Goal: Task Accomplishment & Management: Complete application form

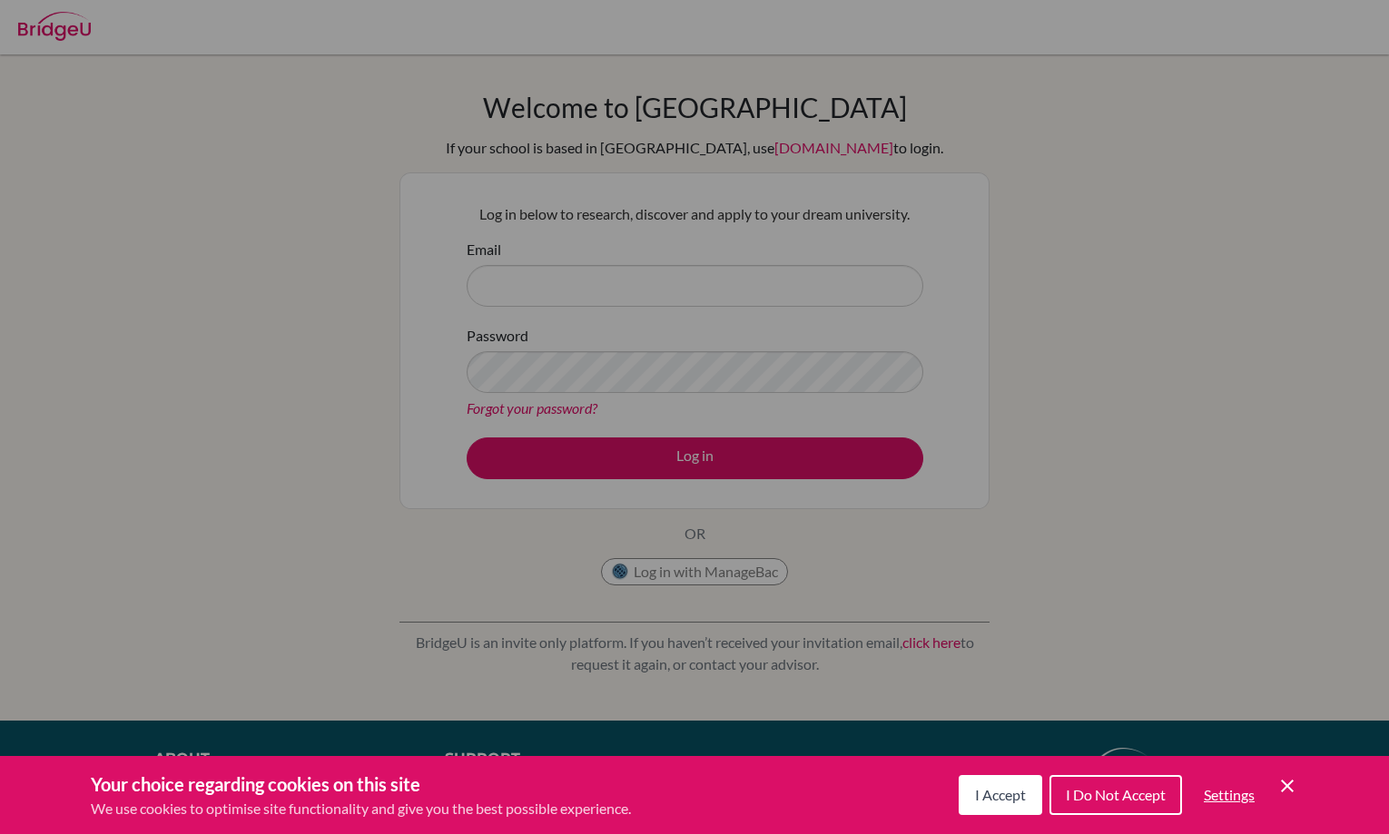
click at [984, 799] on span "I Accept" at bounding box center [1000, 794] width 51 height 17
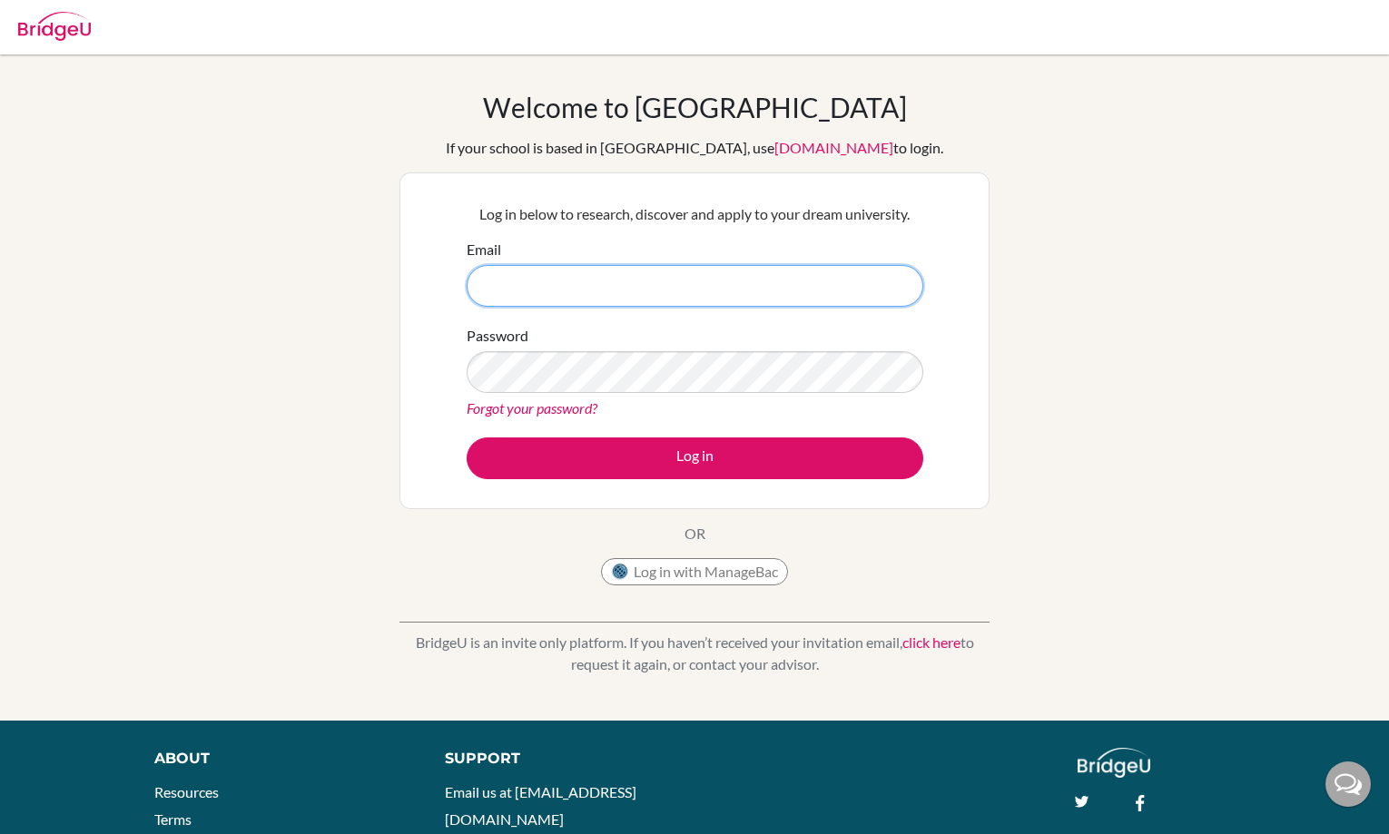
click at [666, 301] on input "Email" at bounding box center [695, 286] width 457 height 42
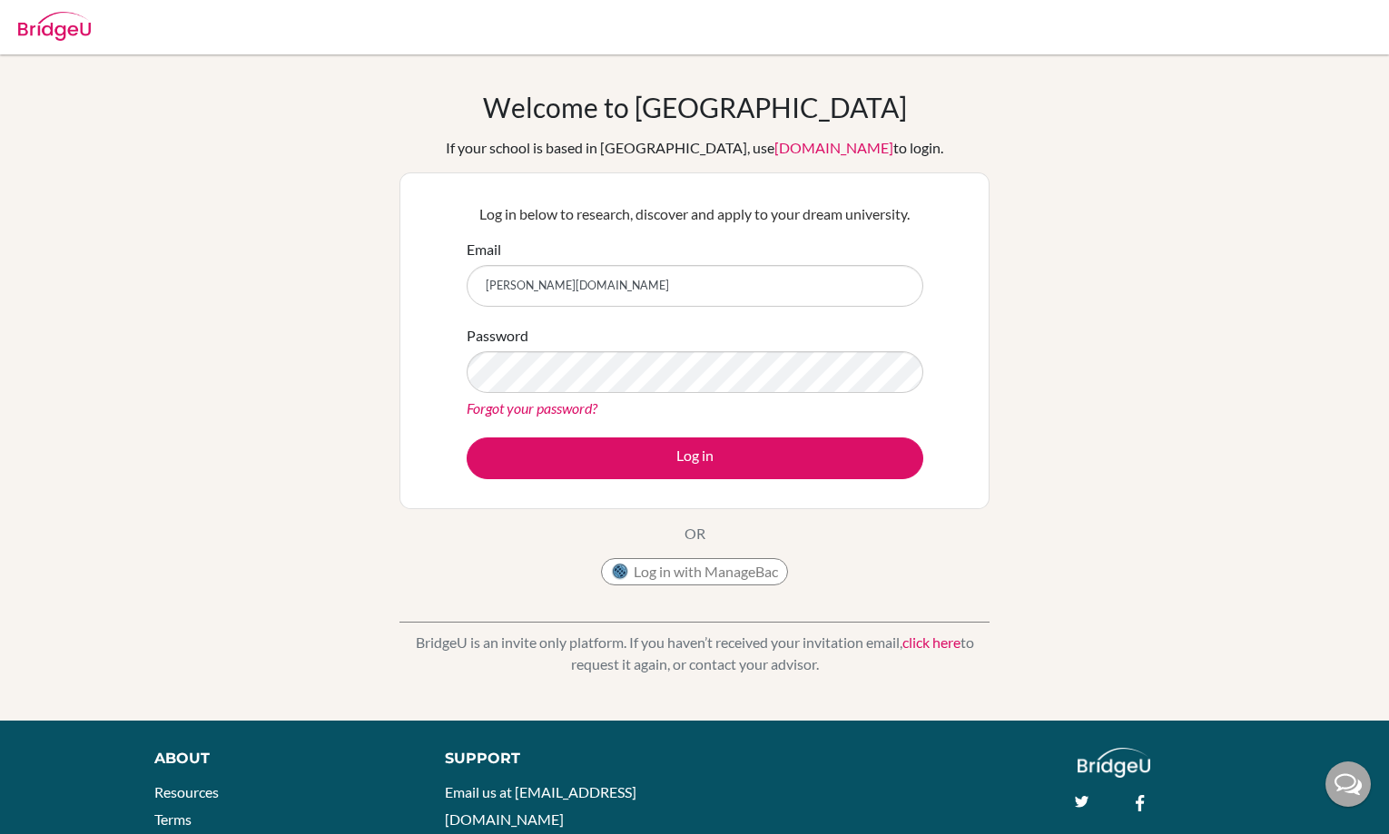
click at [1018, 62] on div "Welcome to BridgeU If your school is based in China, use app.bridge-u.com.cn to…" at bounding box center [694, 387] width 1389 height 666
click at [693, 278] on input "alexander.suzuki" at bounding box center [695, 286] width 457 height 42
click at [666, 284] on input "alexander.suzuki" at bounding box center [695, 286] width 457 height 42
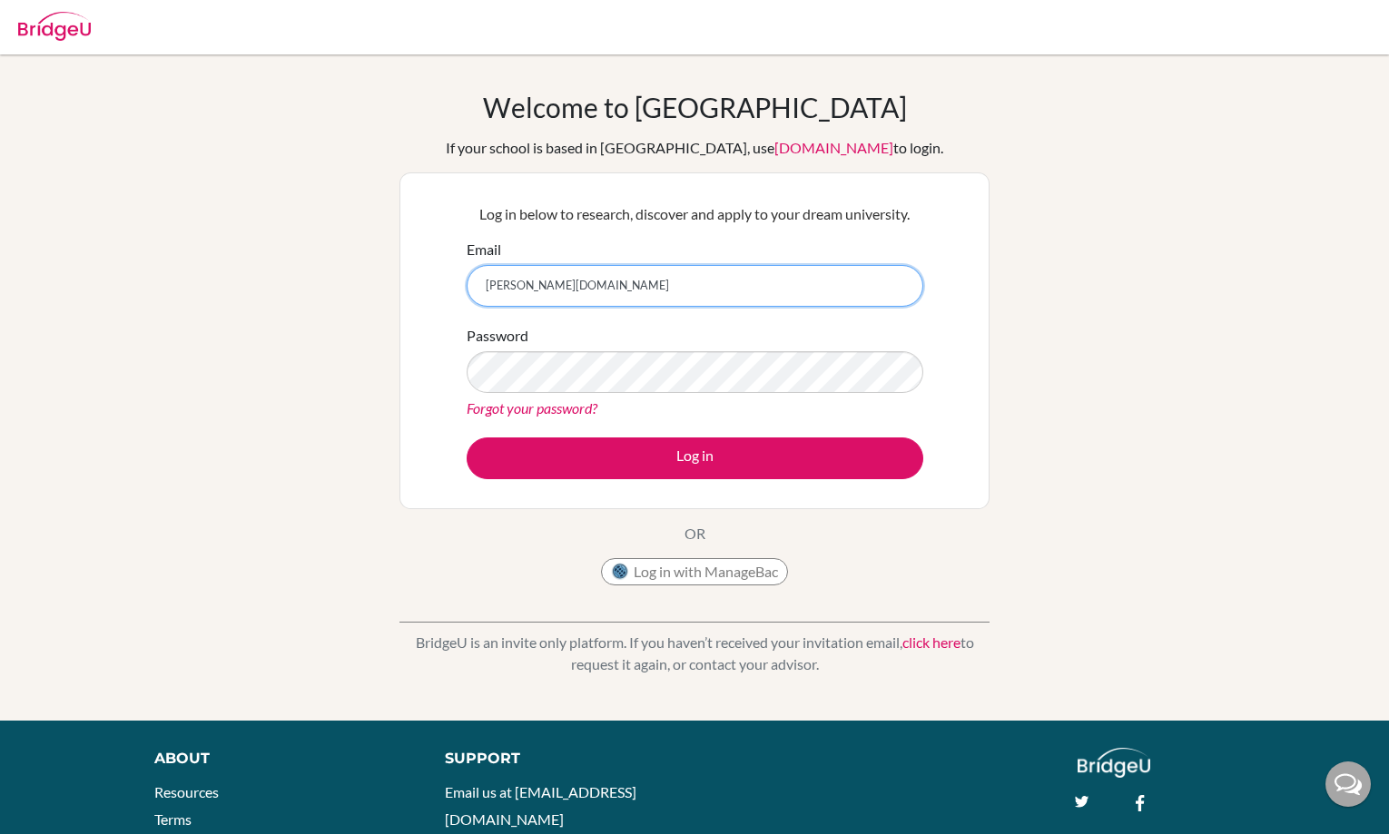
paste input "@students.aobajapan.jp"
type input "[DOMAIN_NAME][EMAIL_ADDRESS][DOMAIN_NAME]"
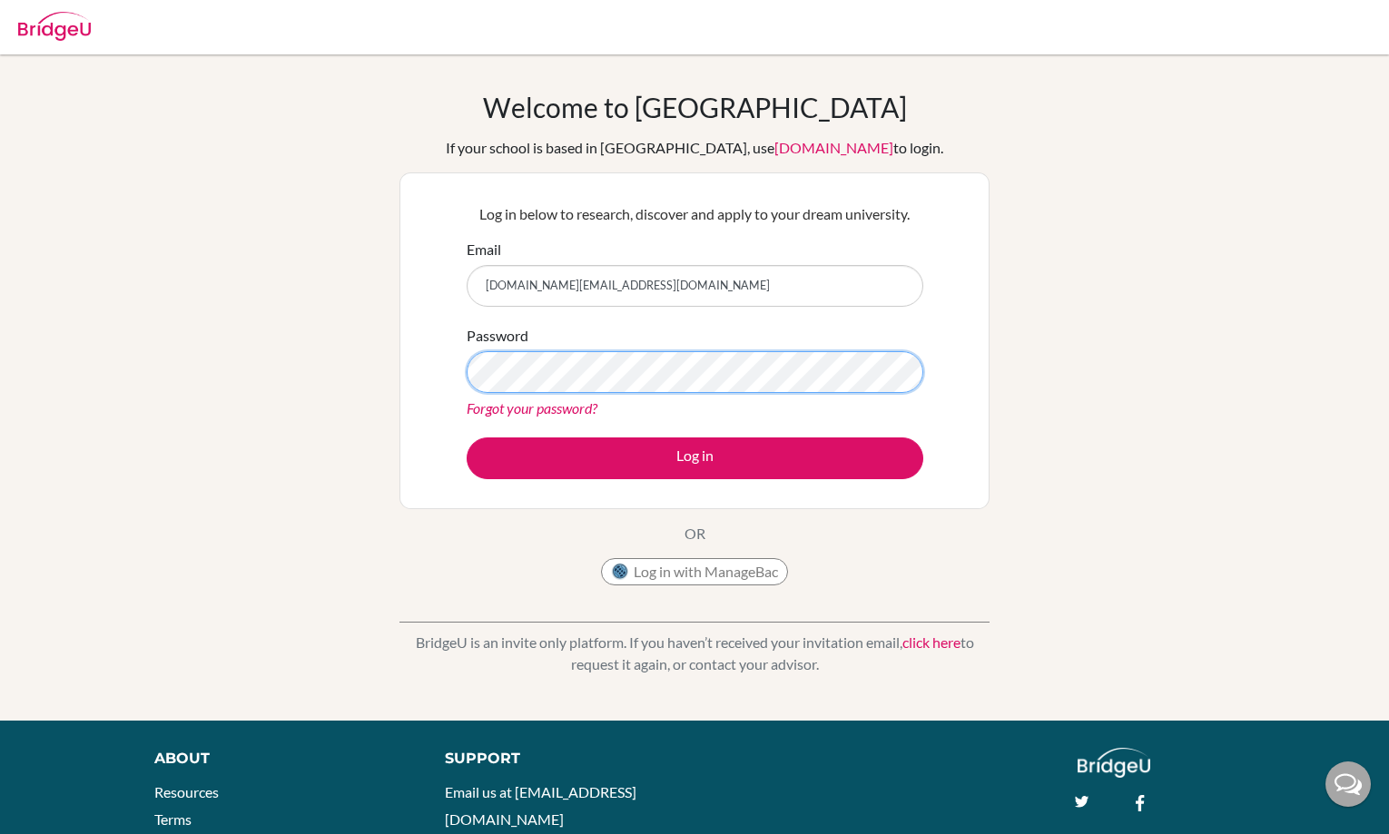
click at [467, 437] on button "Log in" at bounding box center [695, 458] width 457 height 42
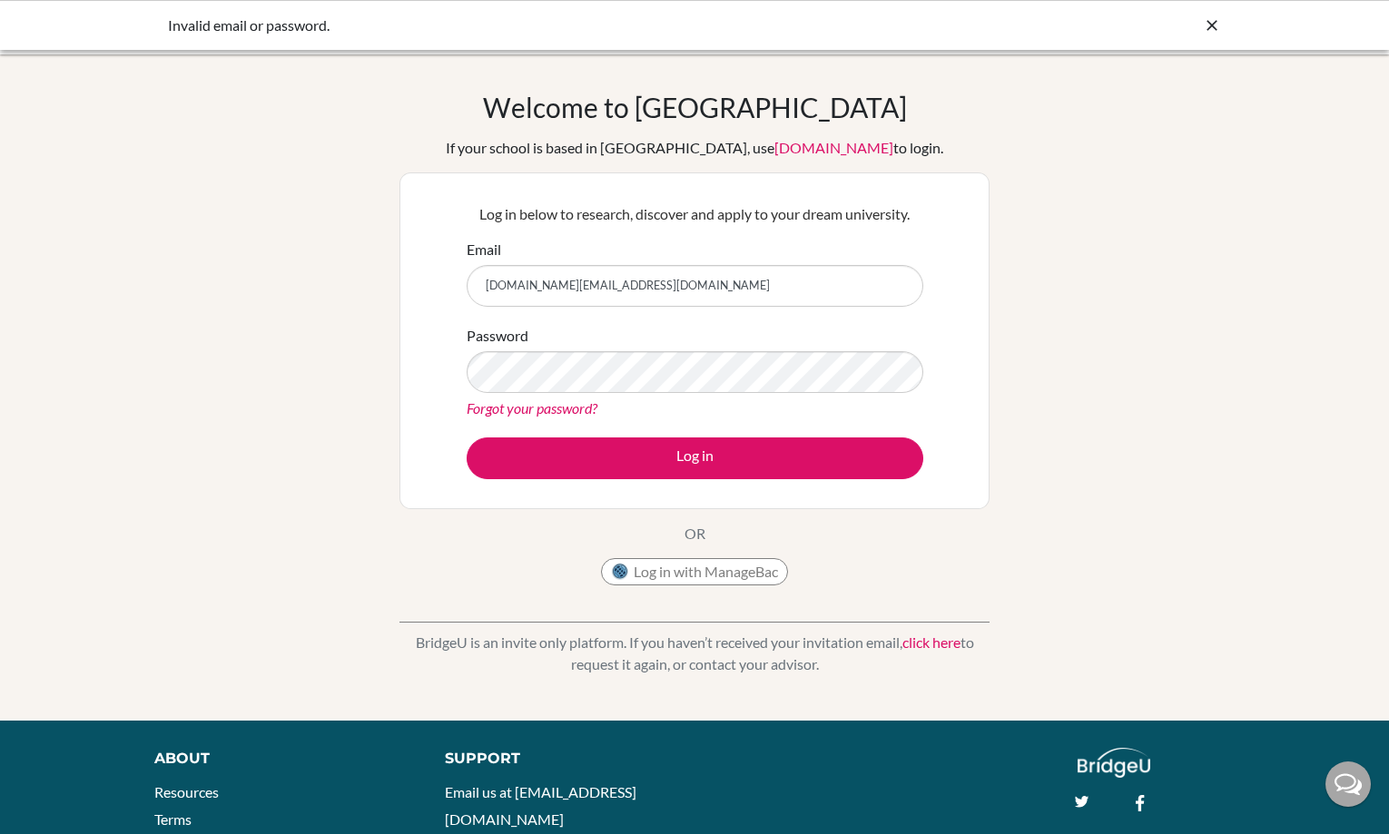
click at [1210, 34] on icon at bounding box center [1212, 25] width 18 height 18
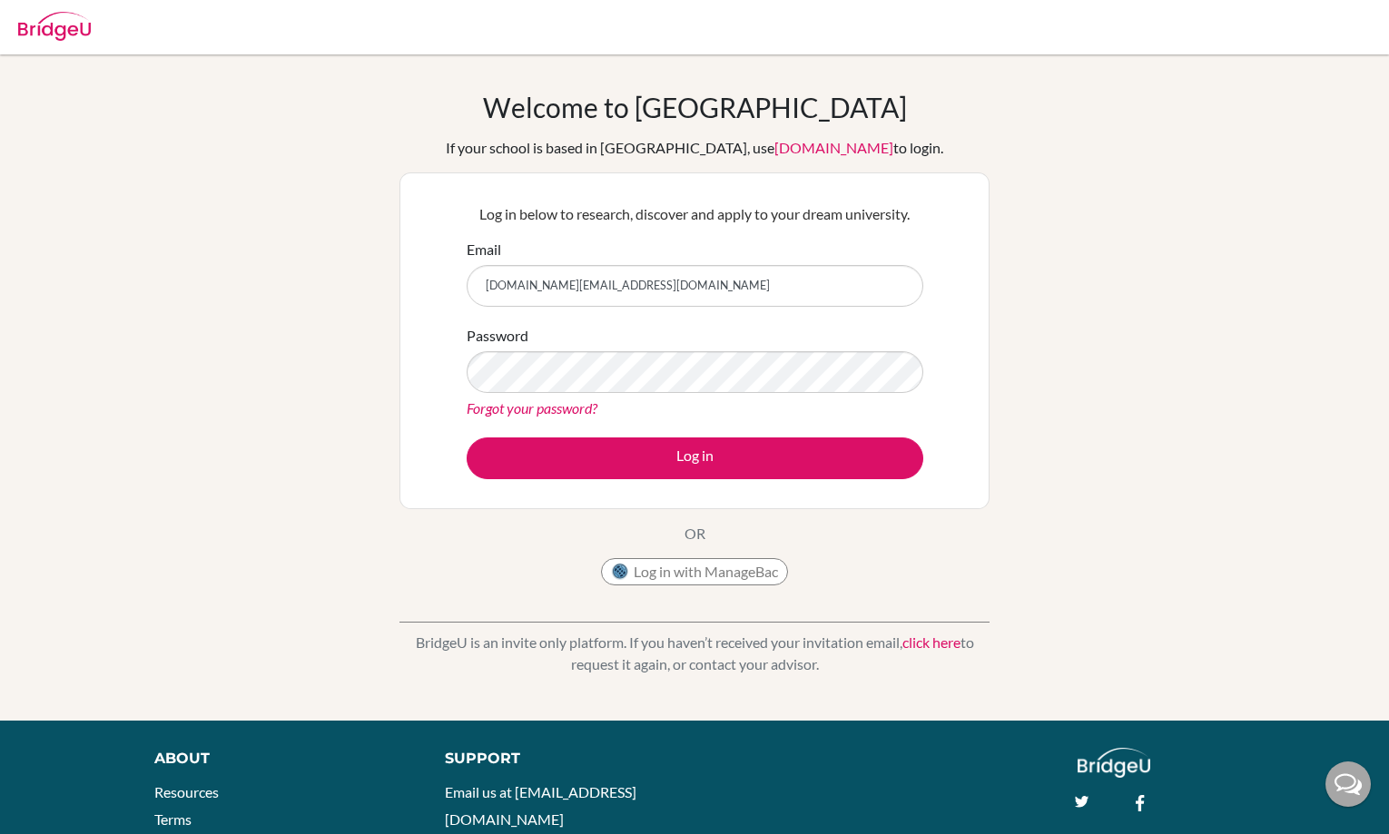
click at [80, 28] on img at bounding box center [54, 26] width 73 height 29
click at [81, 23] on img at bounding box center [54, 26] width 73 height 29
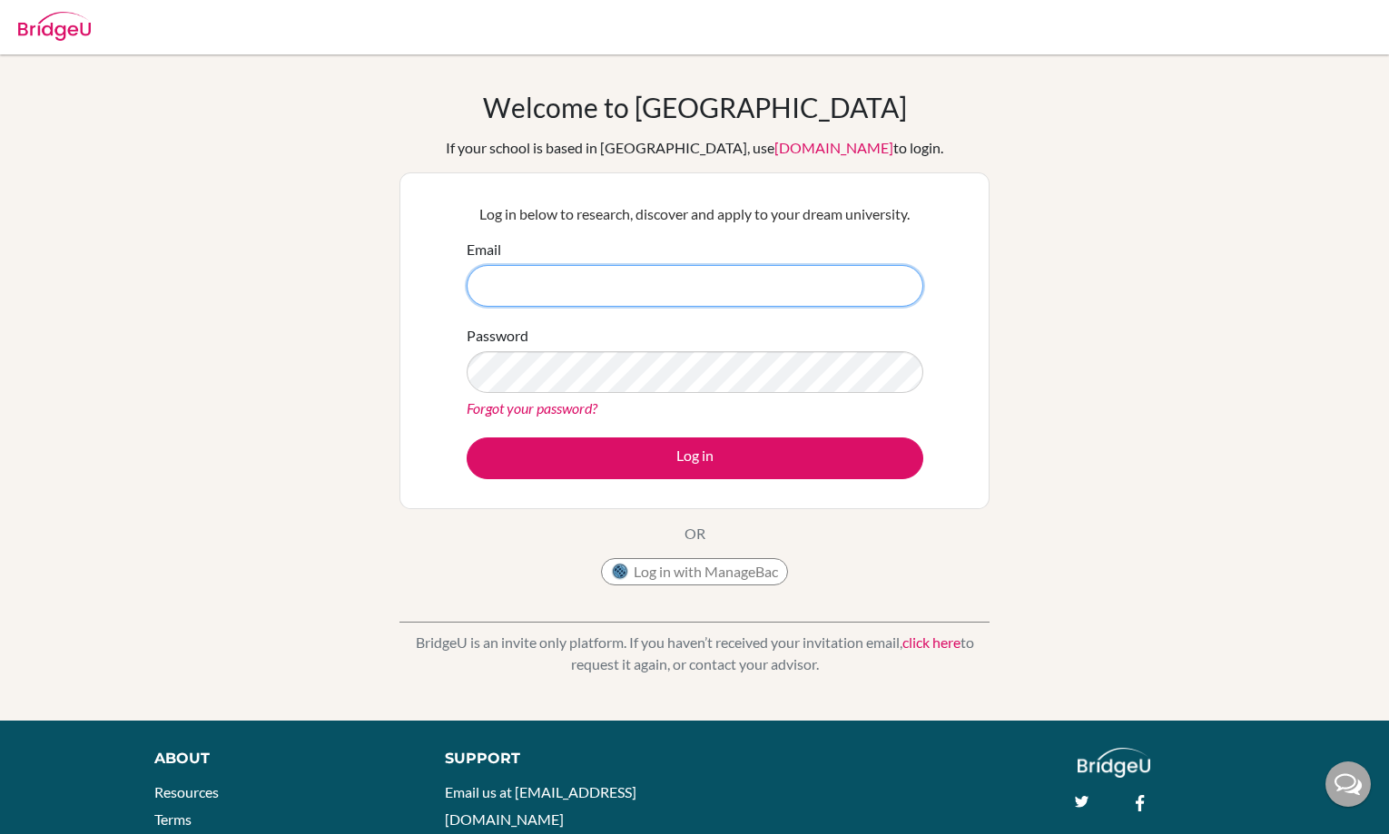
click at [574, 280] on input "Email" at bounding box center [695, 286] width 457 height 42
paste input "[DOMAIN_NAME][EMAIL_ADDRESS][DOMAIN_NAME]"
type input "[DOMAIN_NAME][EMAIL_ADDRESS][DOMAIN_NAME]"
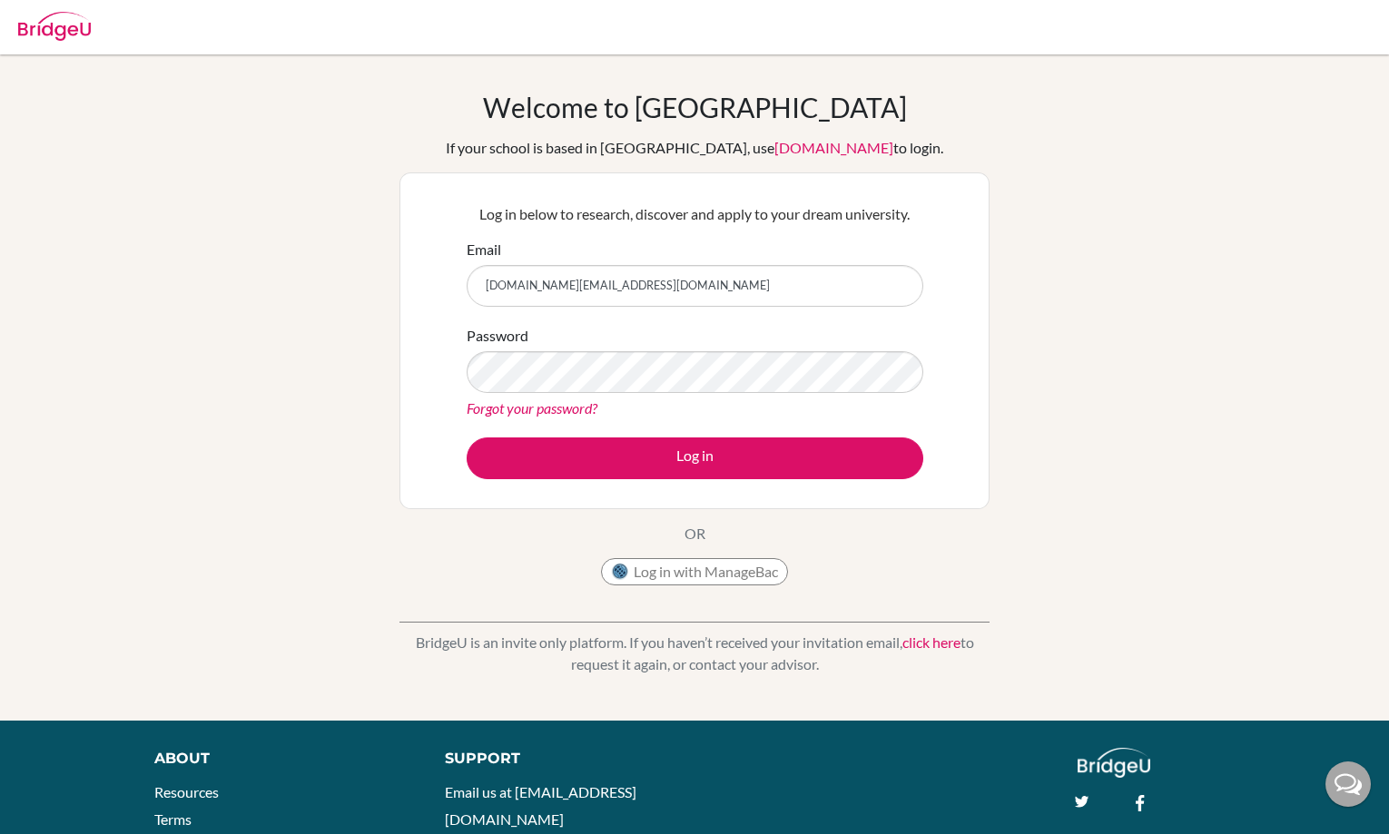
click at [54, 33] on img at bounding box center [54, 26] width 73 height 29
click at [696, 270] on input "Email" at bounding box center [695, 286] width 457 height 42
type input "[DOMAIN_NAME][EMAIL_ADDRESS][DOMAIN_NAME]"
click at [814, 349] on div "Password Forgot your password?" at bounding box center [695, 372] width 457 height 94
click at [467, 437] on button "Log in" at bounding box center [695, 458] width 457 height 42
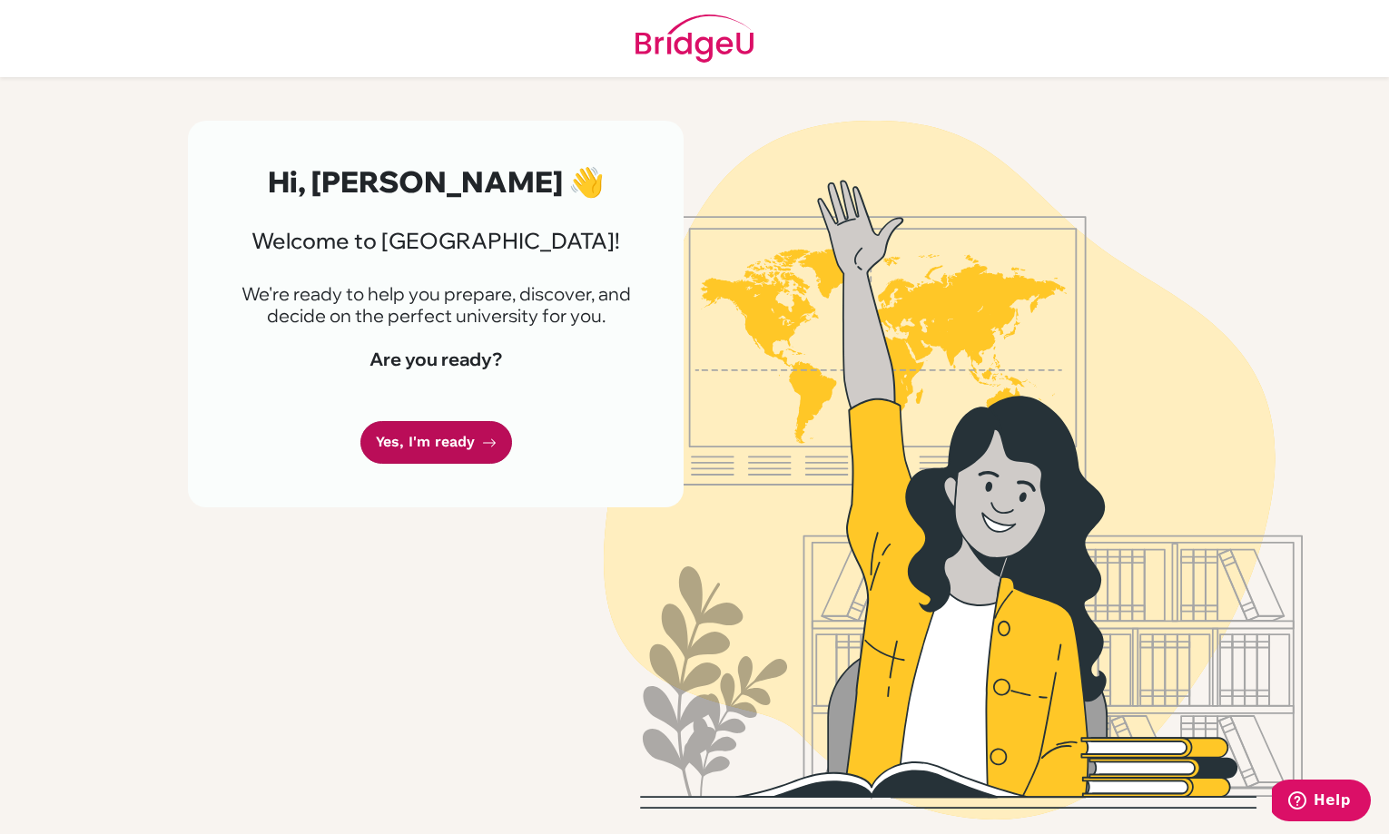
click at [454, 438] on link "Yes, I'm ready" at bounding box center [436, 442] width 152 height 43
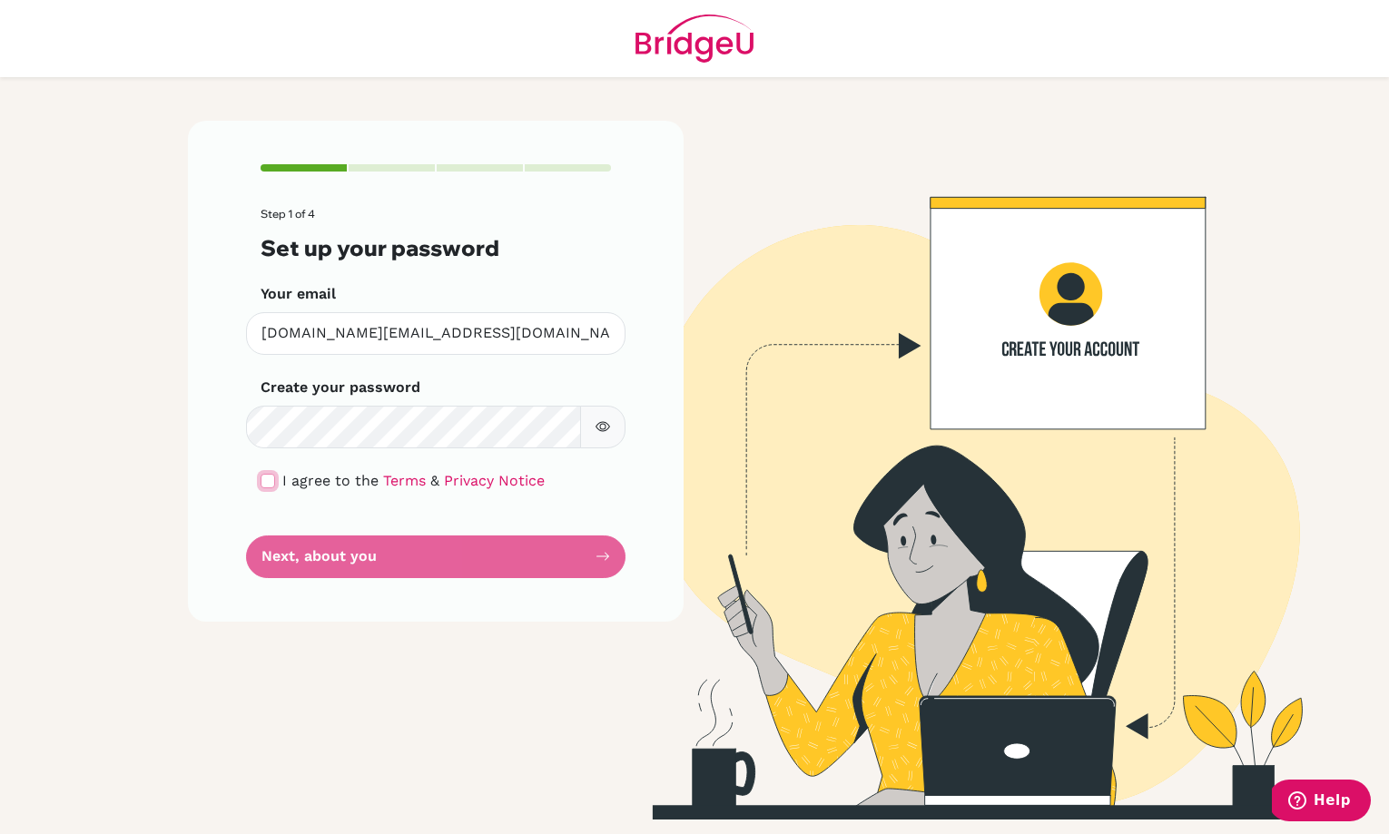
click at [270, 476] on input "checkbox" at bounding box center [267, 481] width 15 height 15
checkbox input "true"
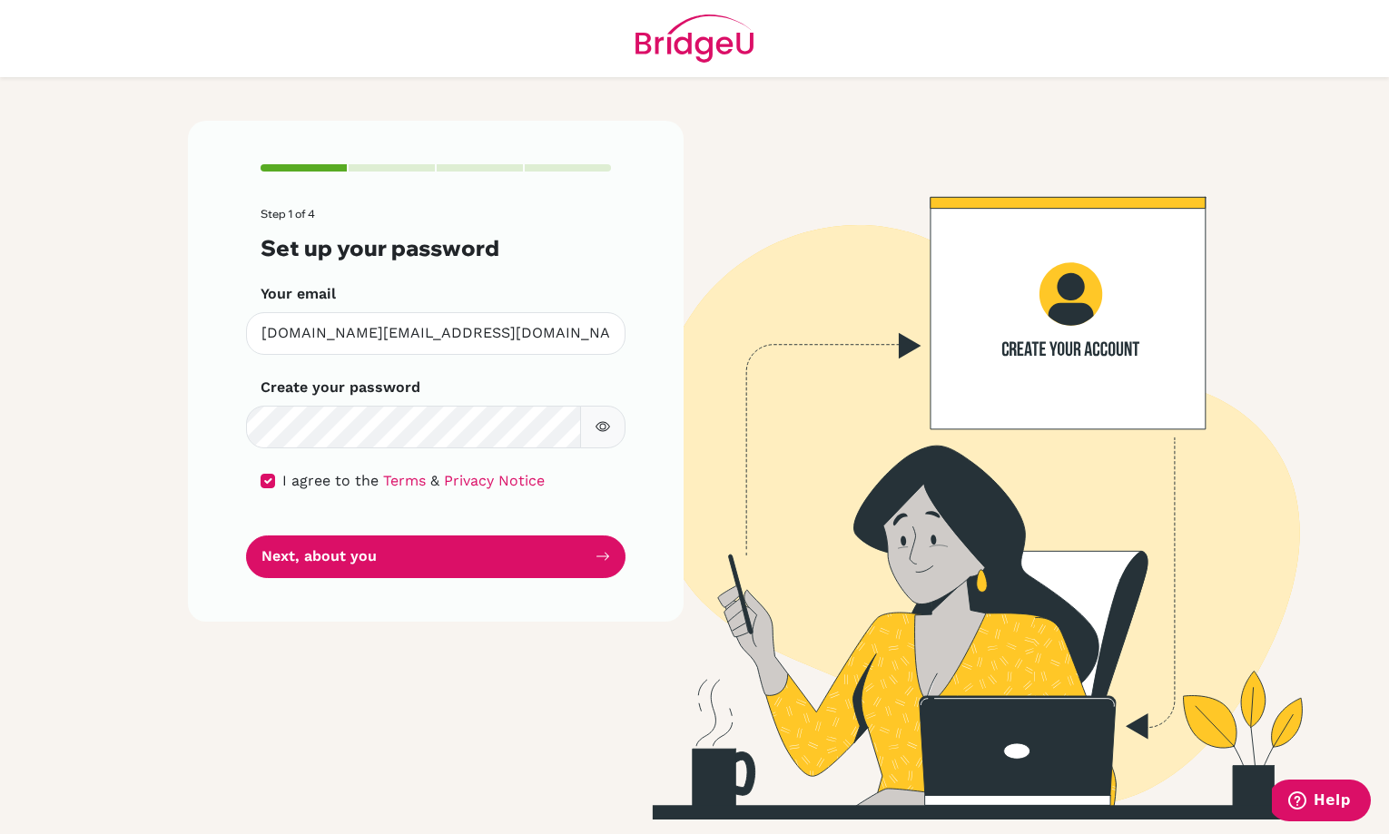
click at [609, 436] on button "button" at bounding box center [602, 427] width 45 height 43
click at [498, 565] on button "Next, about you" at bounding box center [435, 556] width 379 height 43
